Goal: Complete application form

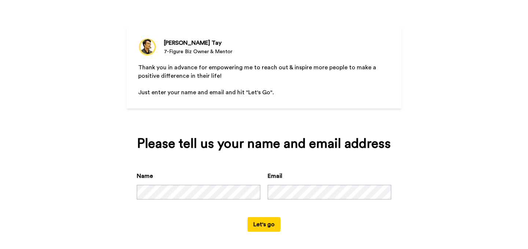
scroll to position [36, 0]
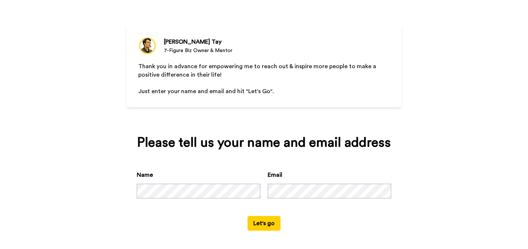
click at [261, 222] on button "Let's go" at bounding box center [263, 223] width 33 height 15
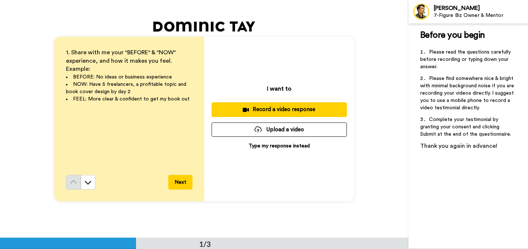
click at [282, 144] on p "Type my response instead" at bounding box center [279, 145] width 61 height 7
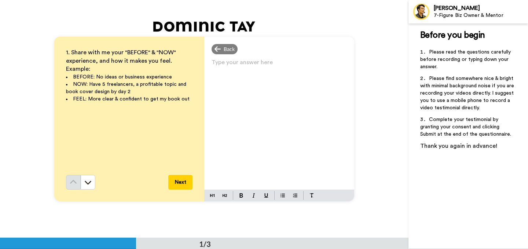
click at [214, 63] on p "Type your answer here ﻿" at bounding box center [279, 65] width 135 height 10
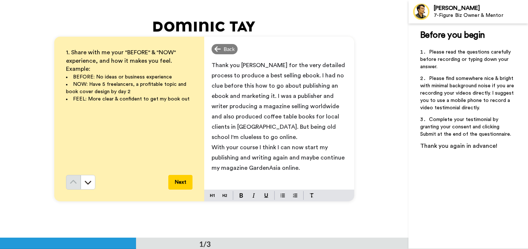
click at [181, 181] on button "Next" at bounding box center [180, 182] width 24 height 15
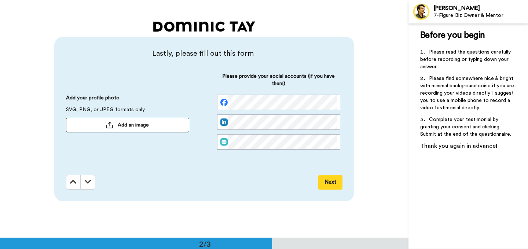
scroll to position [238, 0]
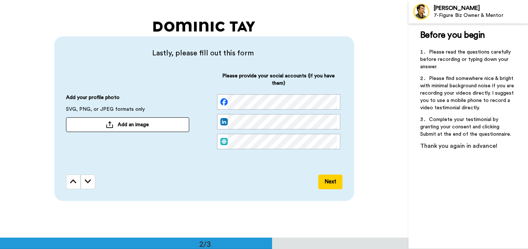
click at [136, 124] on span "Add an image" at bounding box center [133, 124] width 31 height 7
click at [141, 122] on span "Add an image" at bounding box center [133, 124] width 31 height 7
click at [330, 181] on button "Next" at bounding box center [330, 182] width 24 height 15
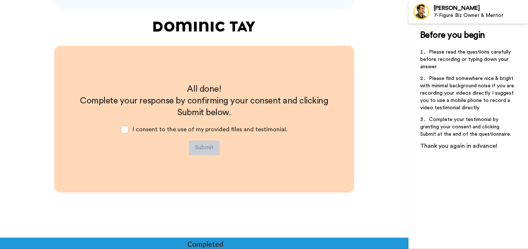
scroll to position [430, 0]
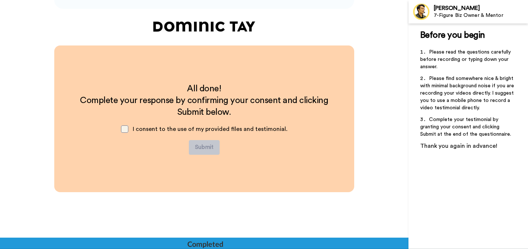
click at [127, 129] on span at bounding box center [124, 128] width 7 height 7
click at [204, 146] on button "Submit" at bounding box center [204, 147] width 31 height 15
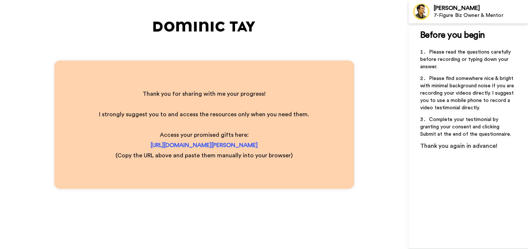
click at [136, 145] on p "[URL][DOMAIN_NAME][PERSON_NAME]" at bounding box center [204, 145] width 210 height 10
click at [151, 143] on span "[URL][DOMAIN_NAME][PERSON_NAME]" at bounding box center [204, 145] width 107 height 6
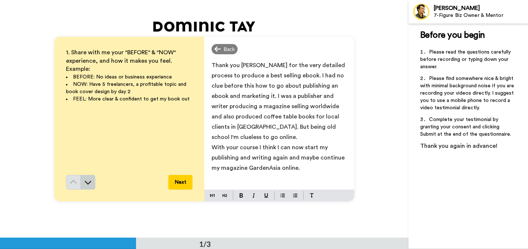
click at [87, 179] on icon at bounding box center [87, 182] width 7 height 7
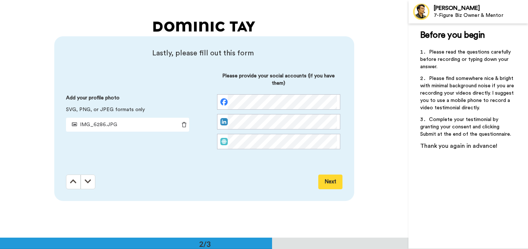
scroll to position [238, 0]
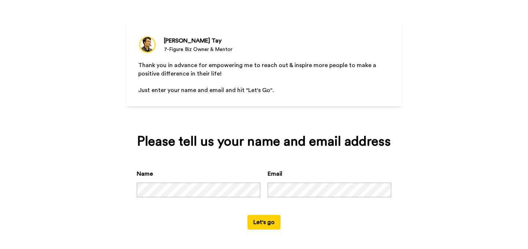
scroll to position [38, 0]
